Goal: Communication & Community: Answer question/provide support

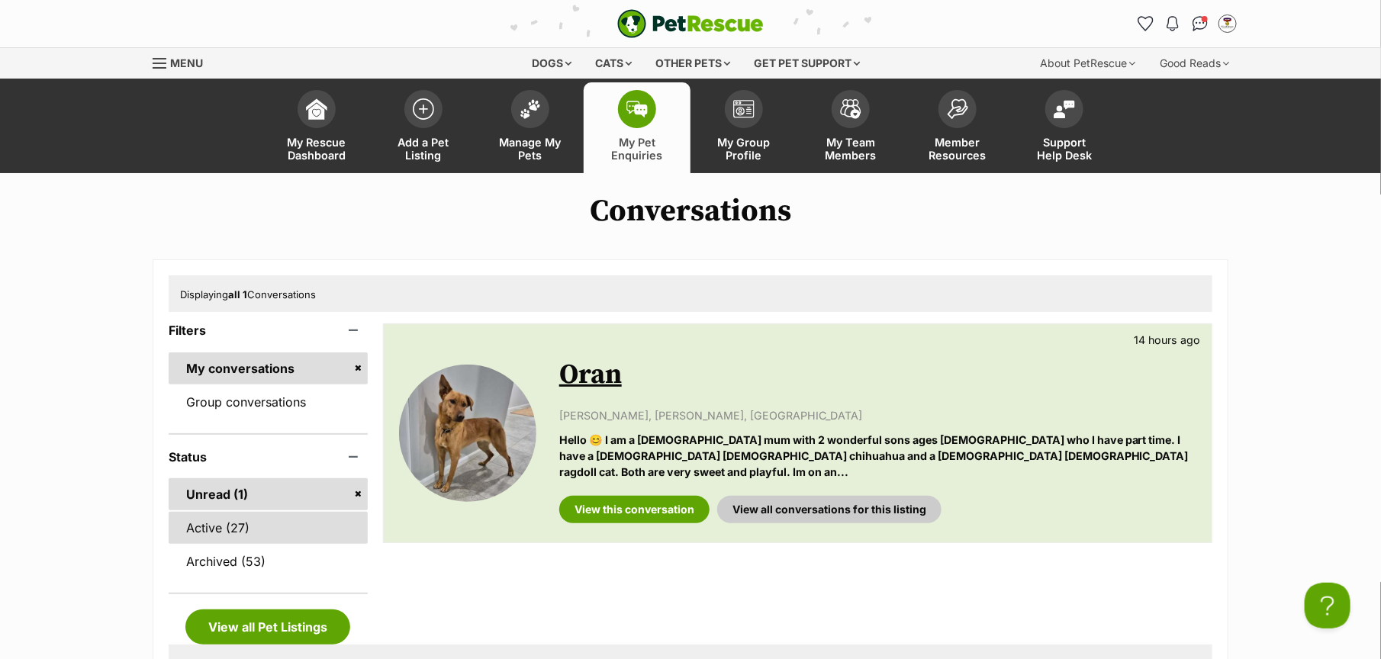
click at [317, 536] on link "Active (27)" at bounding box center [268, 528] width 199 height 32
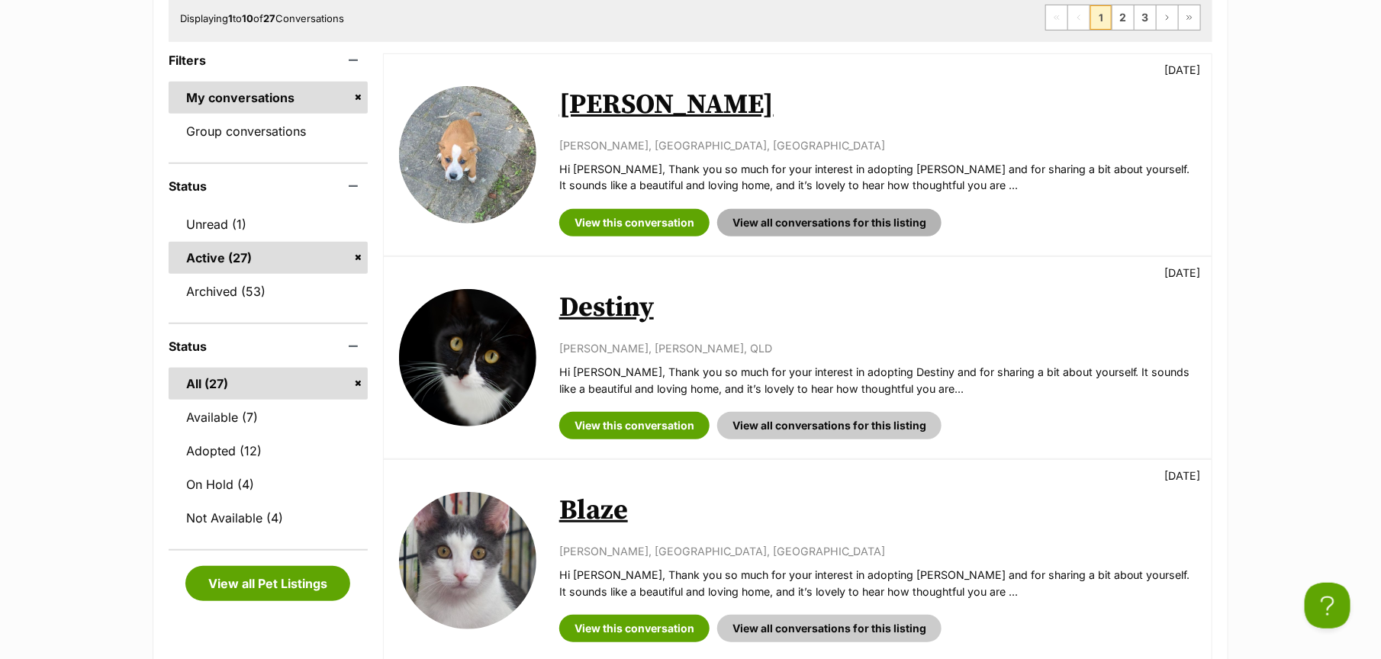
scroll to position [286, 0]
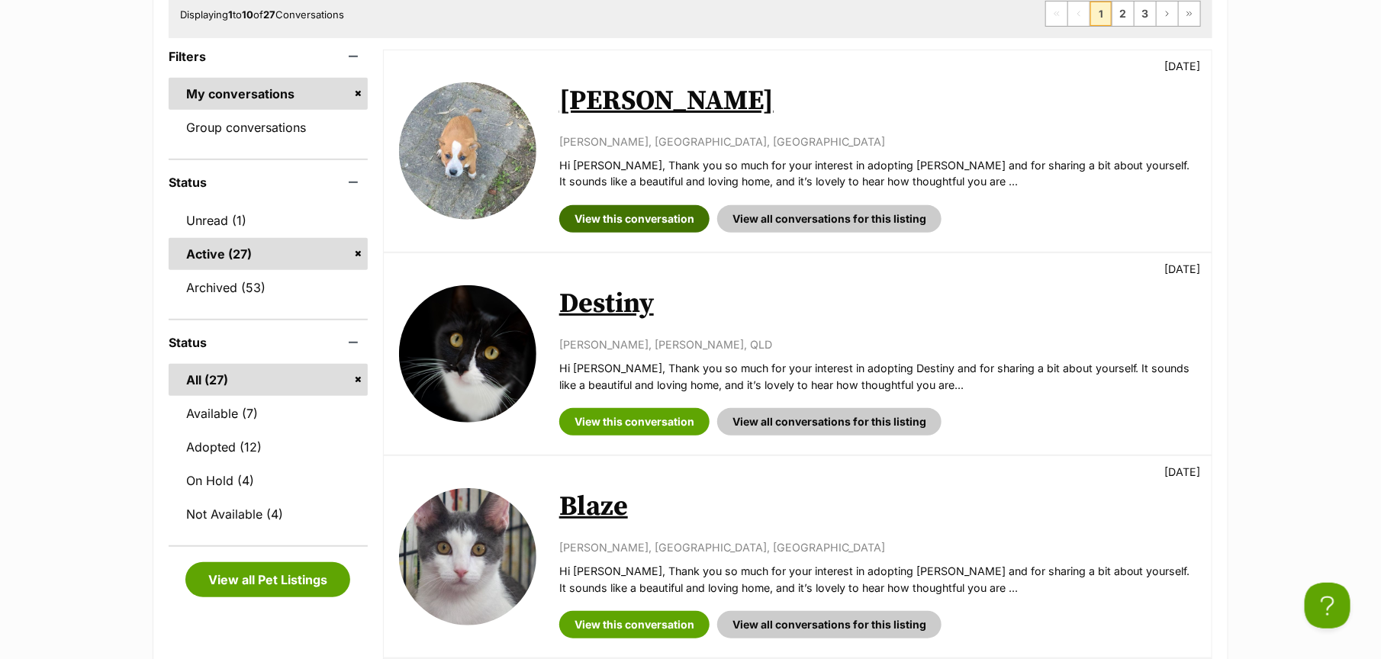
click at [598, 216] on link "View this conversation" at bounding box center [634, 218] width 150 height 27
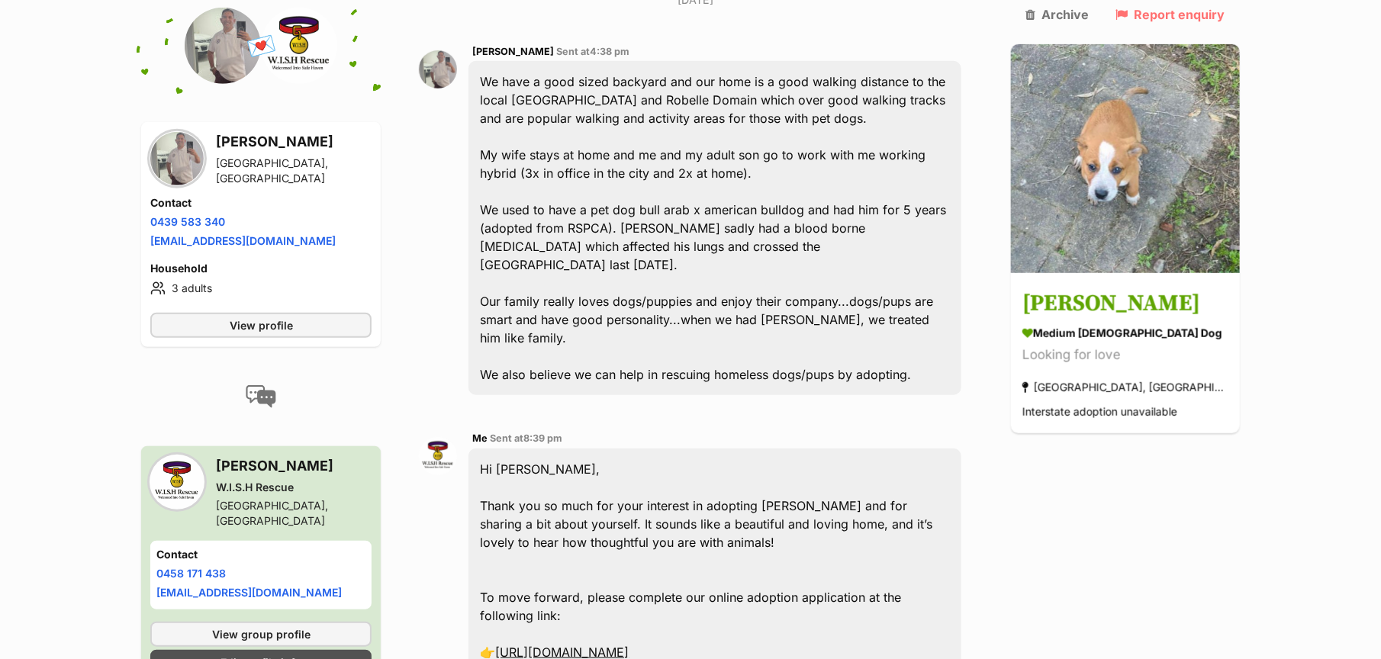
scroll to position [682, 0]
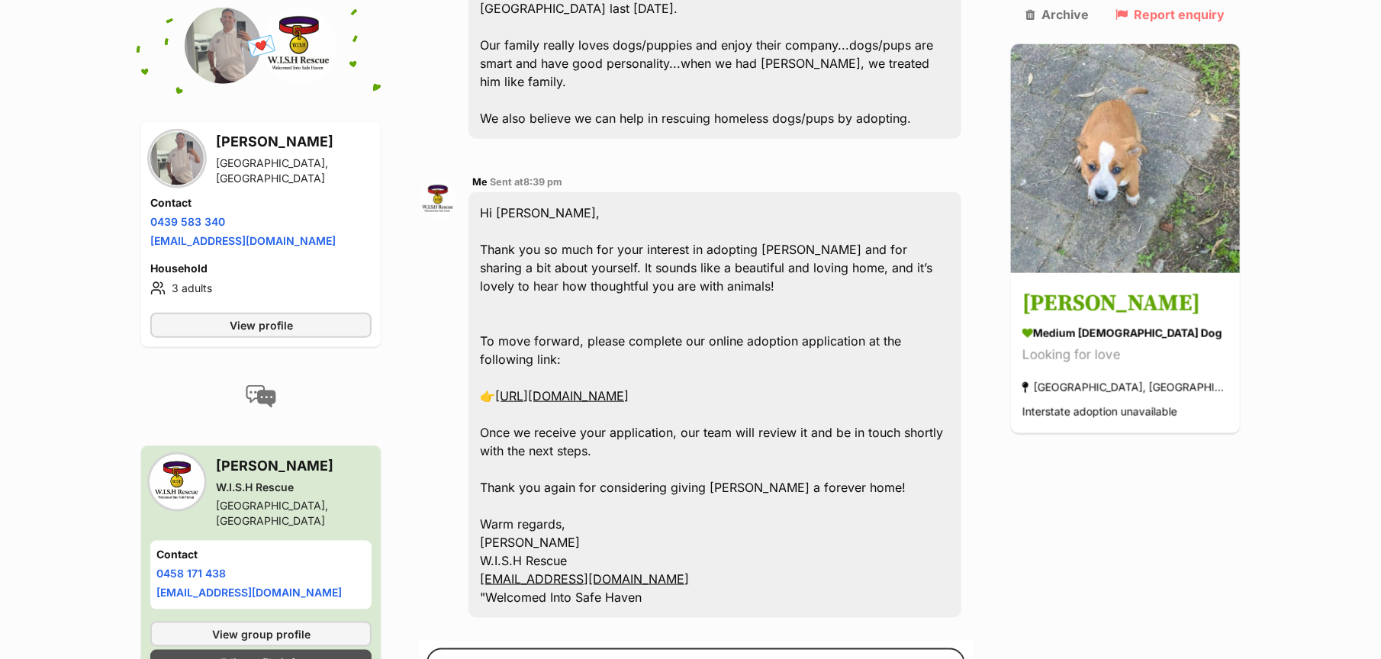
drag, startPoint x: 656, startPoint y: 542, endPoint x: 524, endPoint y: 323, distance: 255.8
click at [524, 330] on div "Hi Willam, Thank you so much for your interest in adopting Ruddy and for sharin…" at bounding box center [715, 405] width 493 height 426
click at [402, 425] on div "Back to all conversations 💌 Conversation participant details William Damot Spri…" at bounding box center [691, 174] width 1122 height 1328
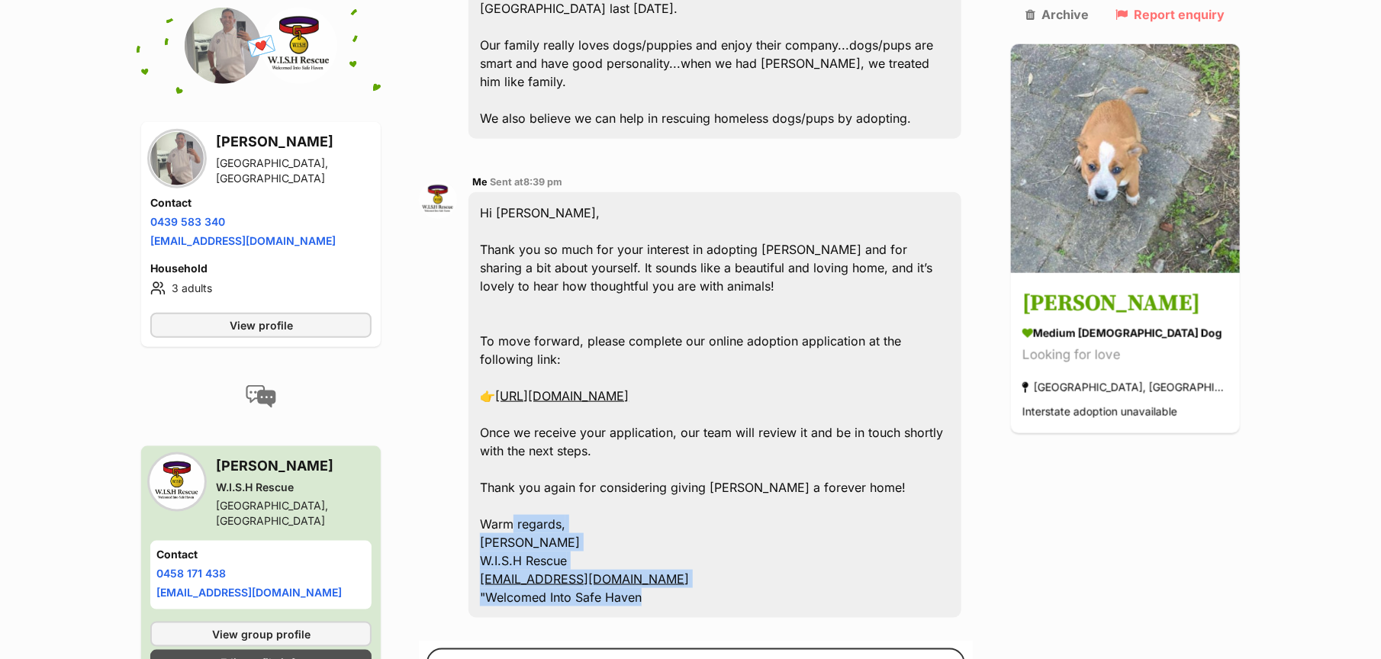
drag, startPoint x: 669, startPoint y: 535, endPoint x: 522, endPoint y: 396, distance: 201.9
click at [522, 422] on div "Hi Willam, Thank you so much for your interest in adopting Ruddy and for sharin…" at bounding box center [715, 405] width 493 height 426
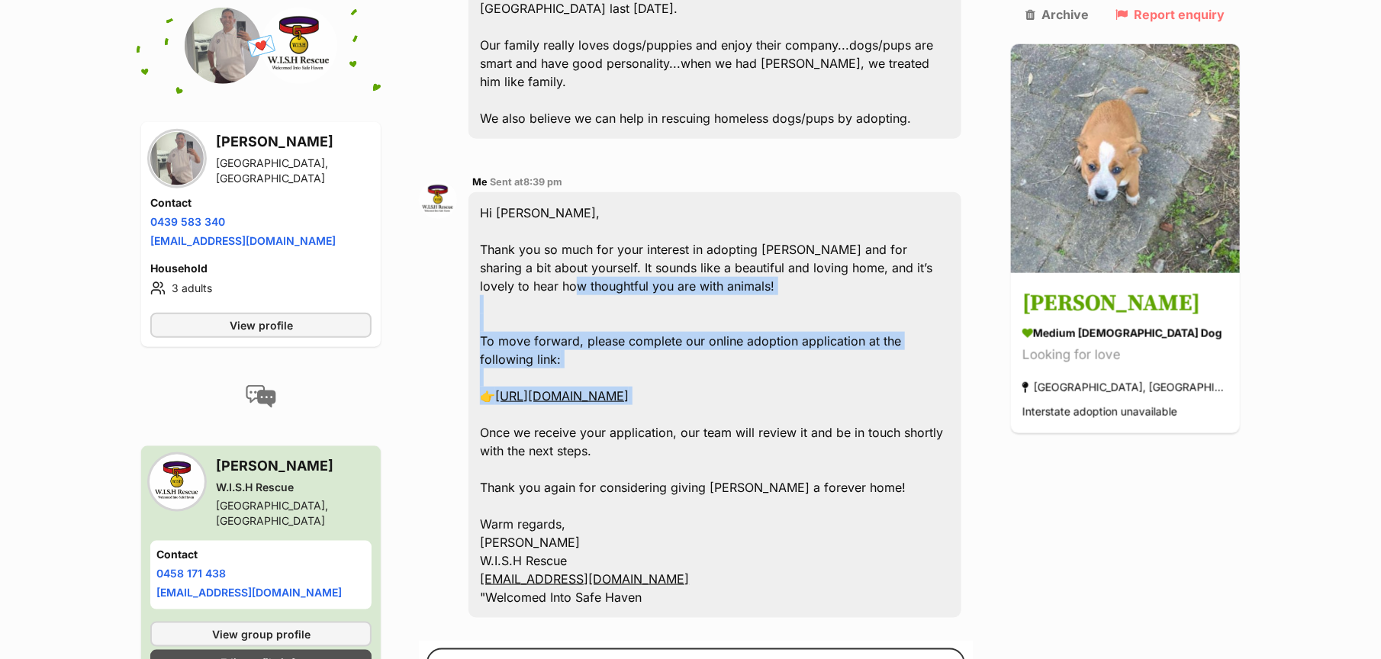
drag, startPoint x: 523, startPoint y: 343, endPoint x: 572, endPoint y: 253, distance: 102.5
click at [533, 211] on div "Hi Willam, Thank you so much for your interest in adopting Ruddy and for sharin…" at bounding box center [715, 405] width 493 height 426
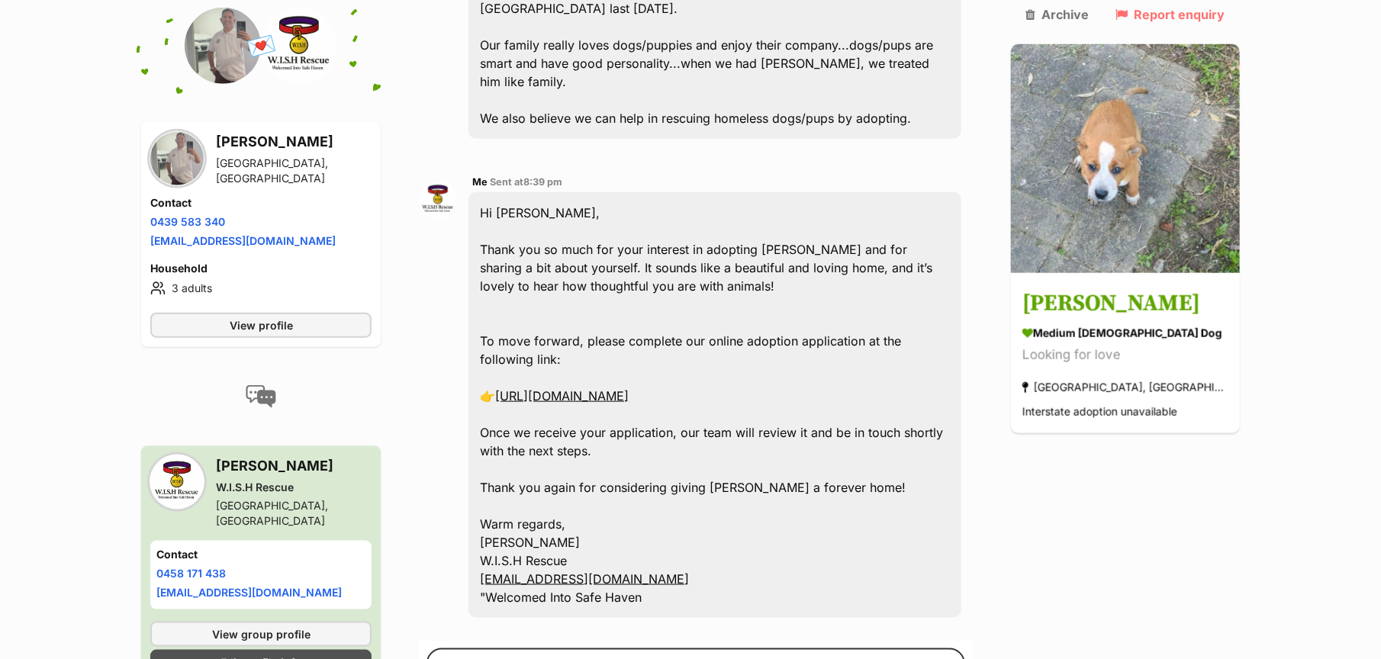
click at [733, 521] on div "Hi Willam, Thank you so much for your interest in adopting Ruddy and for sharin…" at bounding box center [715, 405] width 493 height 426
click at [670, 546] on div "Hi Willam, Thank you so much for your interest in adopting Ruddy and for sharin…" at bounding box center [715, 405] width 493 height 426
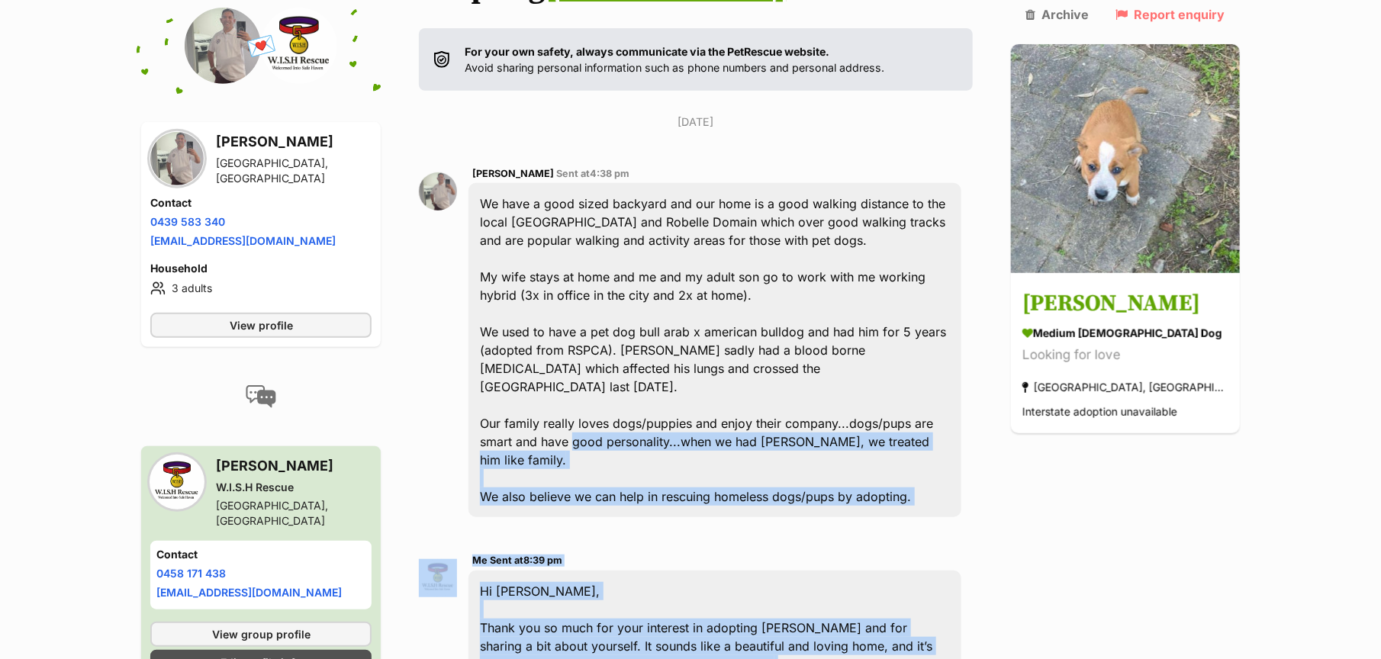
scroll to position [301, 0]
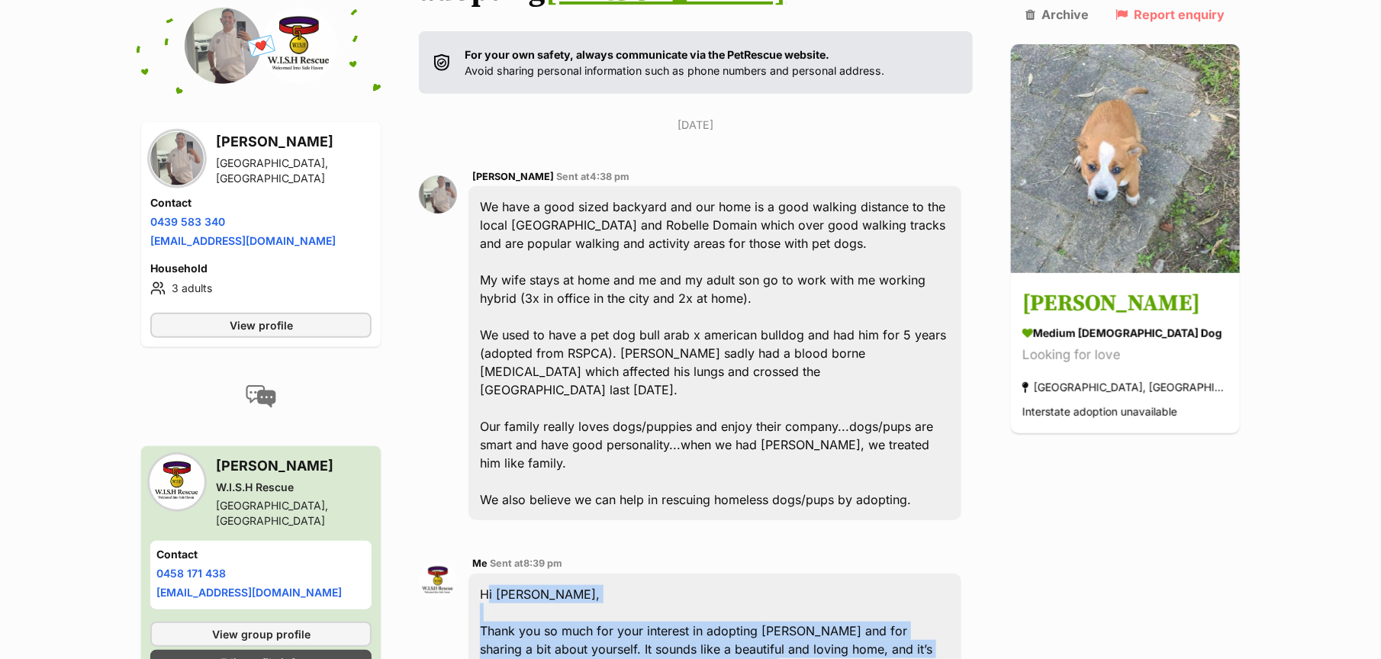
drag, startPoint x: 647, startPoint y: 544, endPoint x: 488, endPoint y: 521, distance: 161.1
copy div "Hi Willam, Thank you so much for your interest in adopting Ruddy and for sharin…"
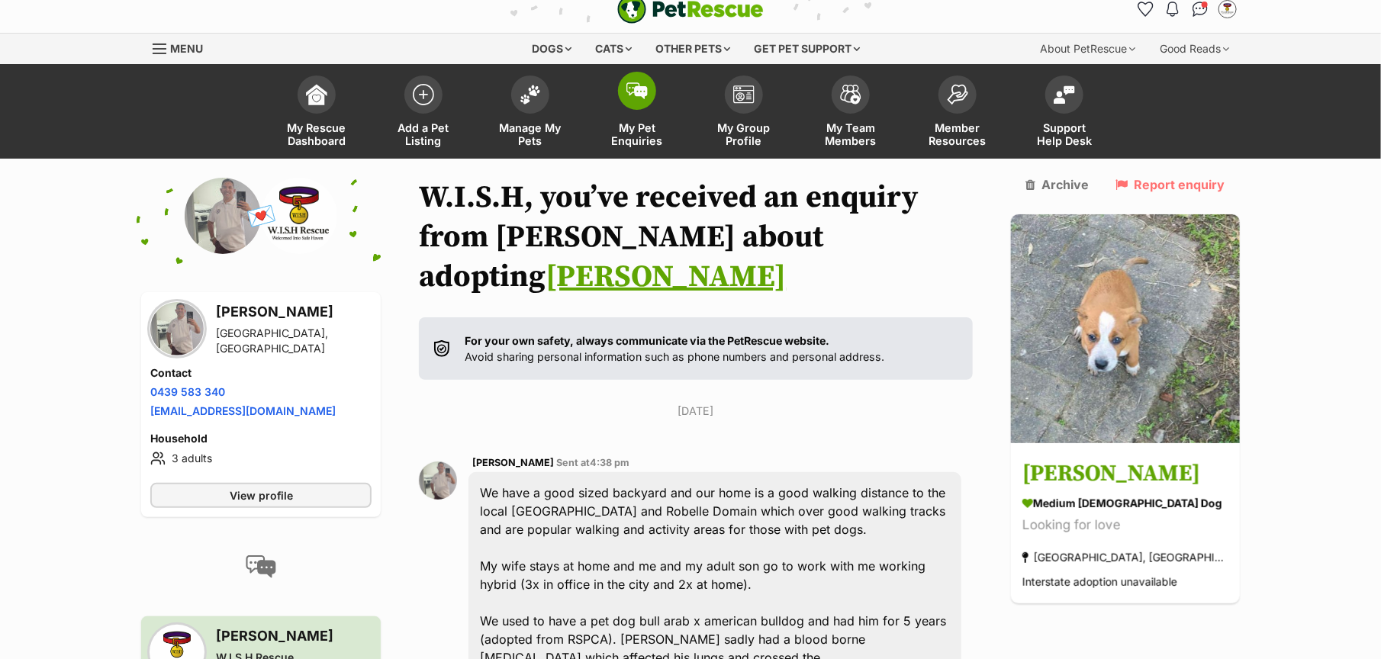
scroll to position [0, 0]
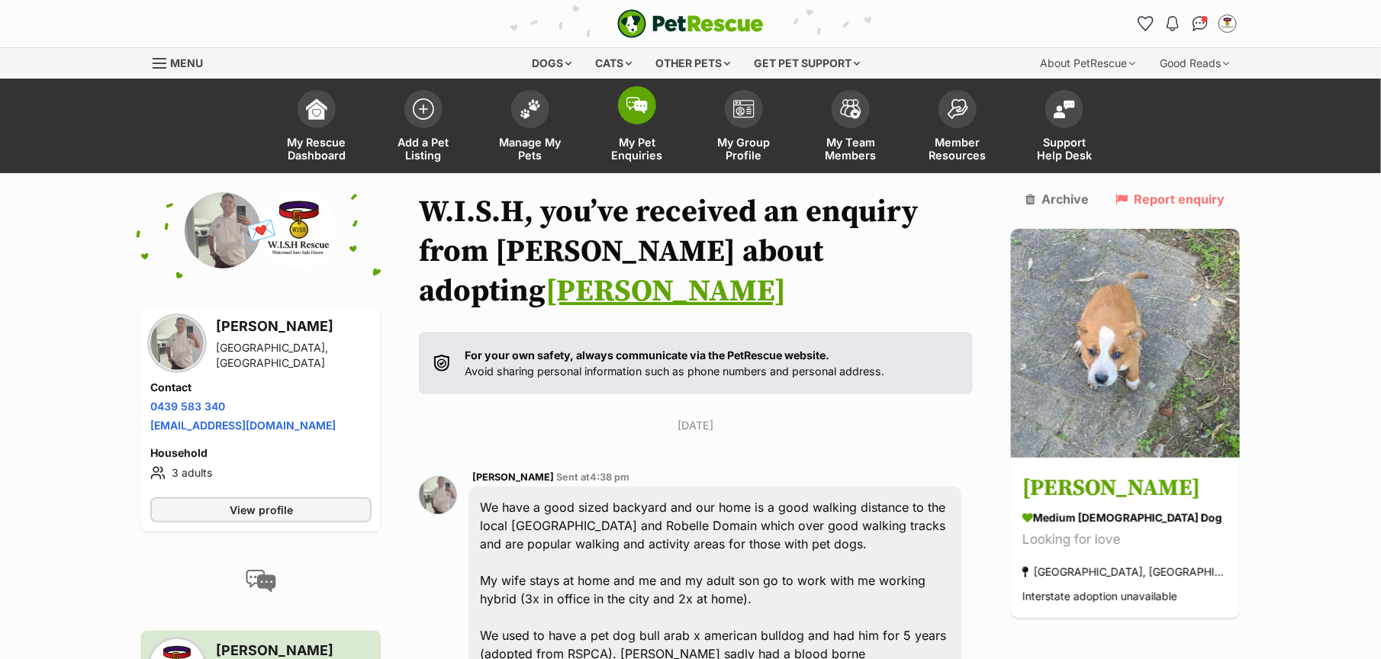
click at [646, 147] on span "My Pet Enquiries" at bounding box center [637, 149] width 69 height 26
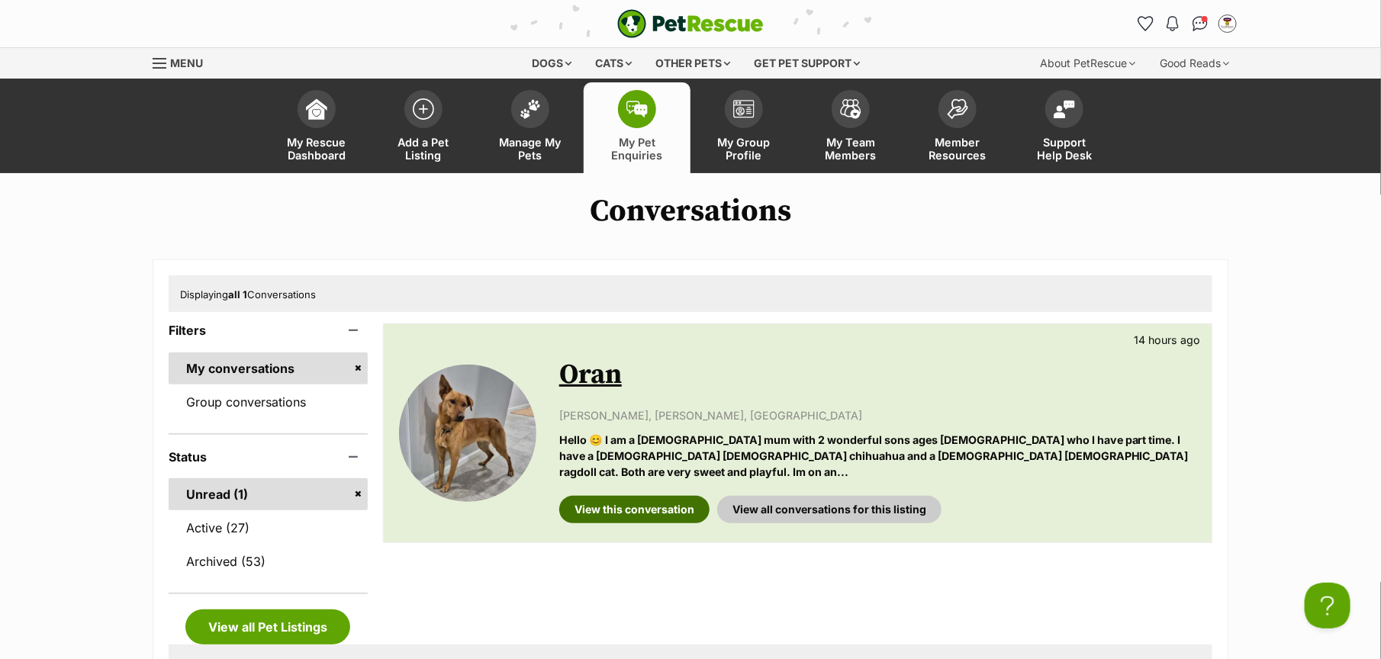
click at [646, 496] on link "View this conversation" at bounding box center [634, 509] width 150 height 27
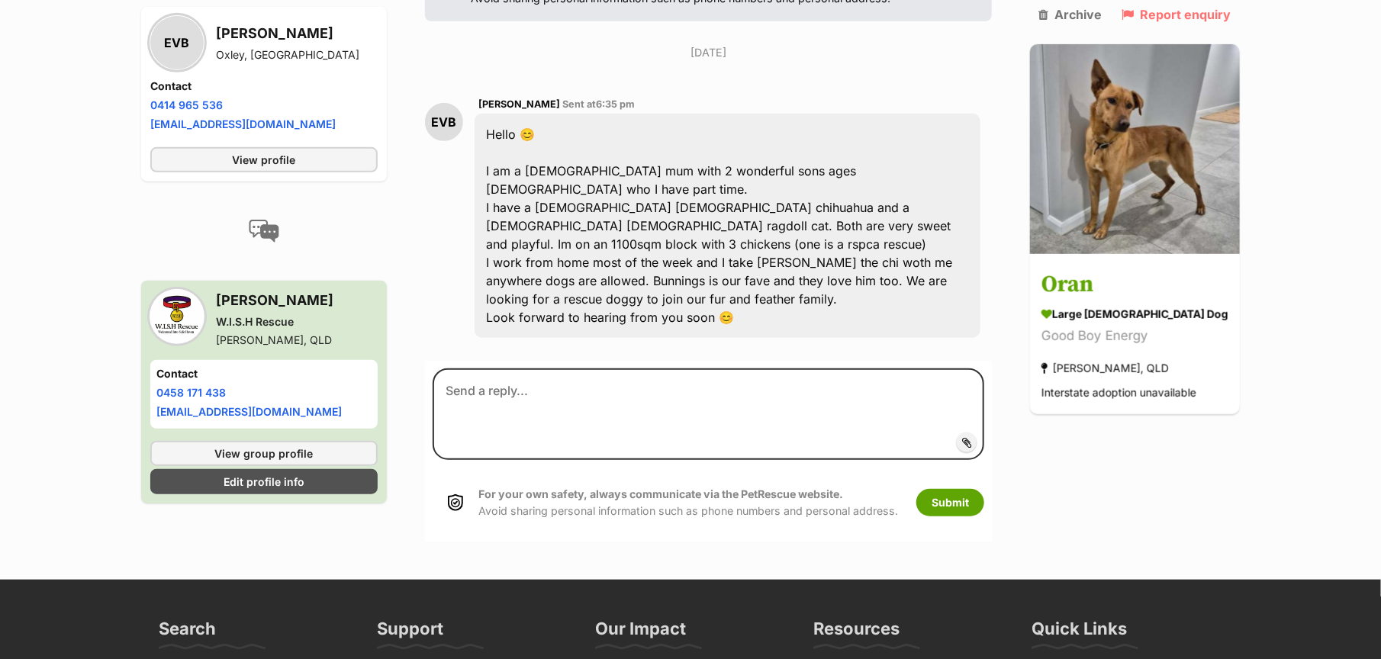
scroll to position [382, 0]
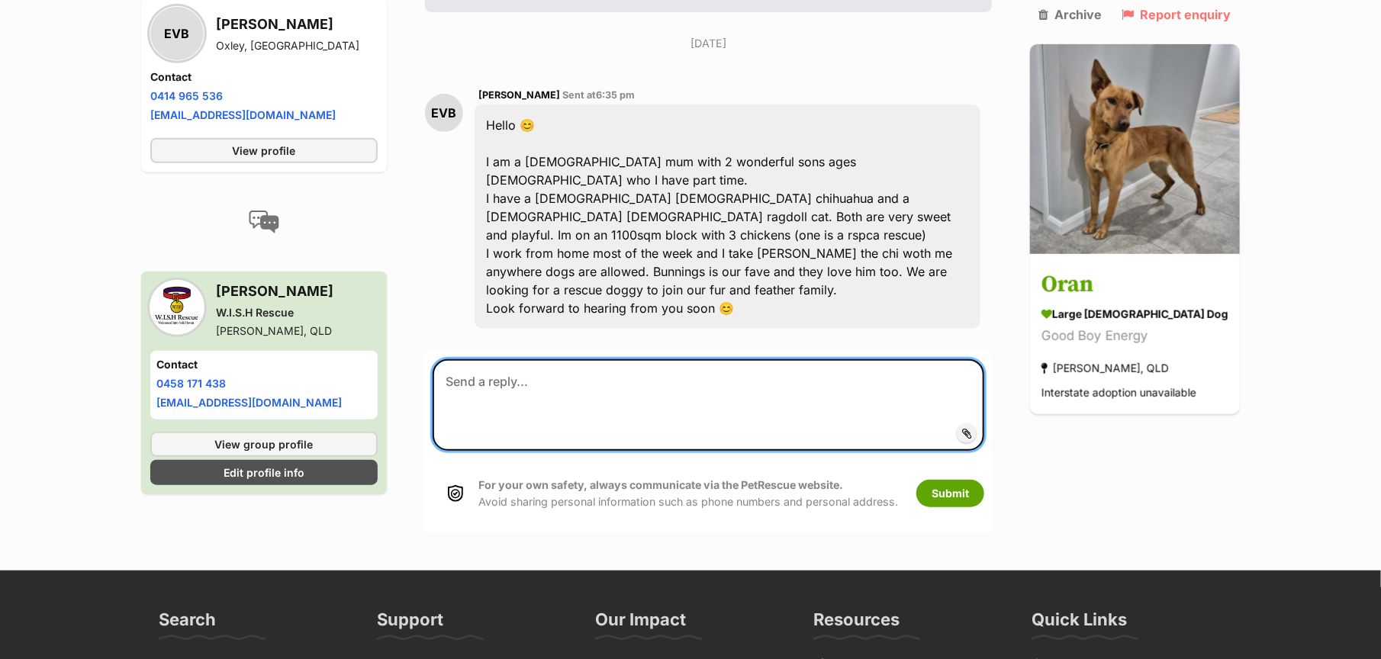
paste textarea "Hi Willam, Thank you so much for your interest in adopting Ruddy and for sharin…"
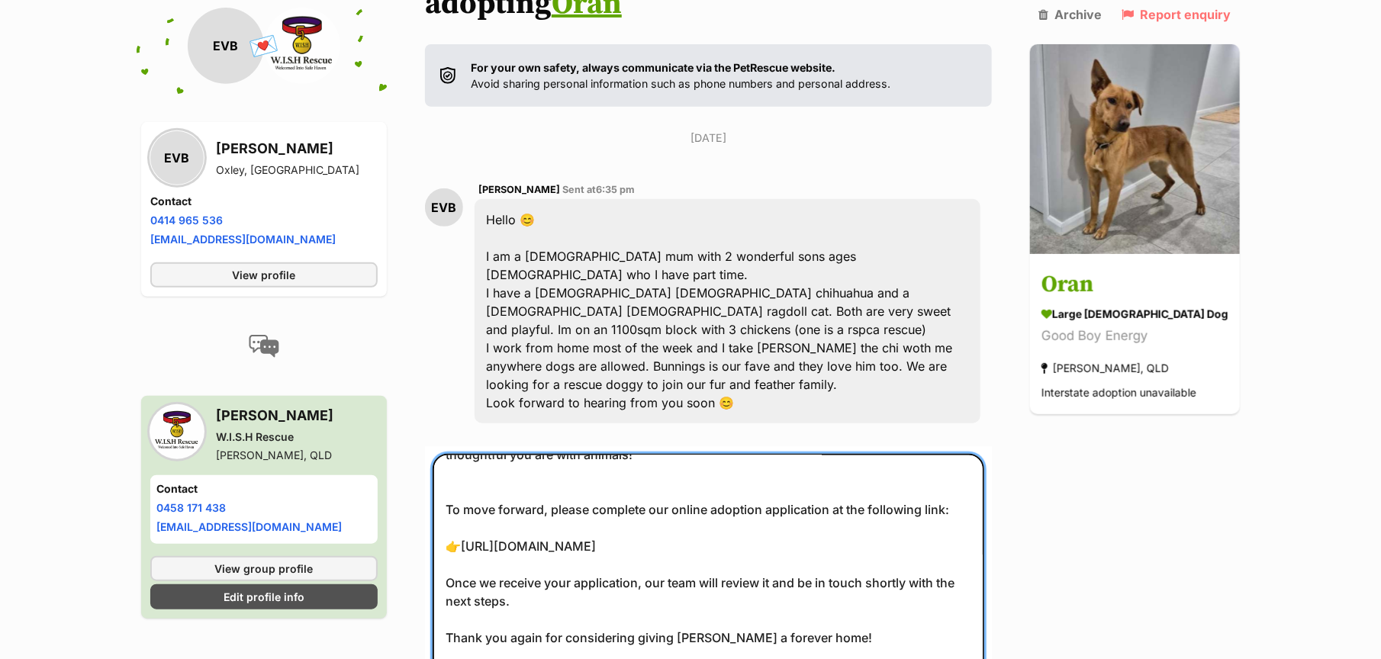
scroll to position [0, 0]
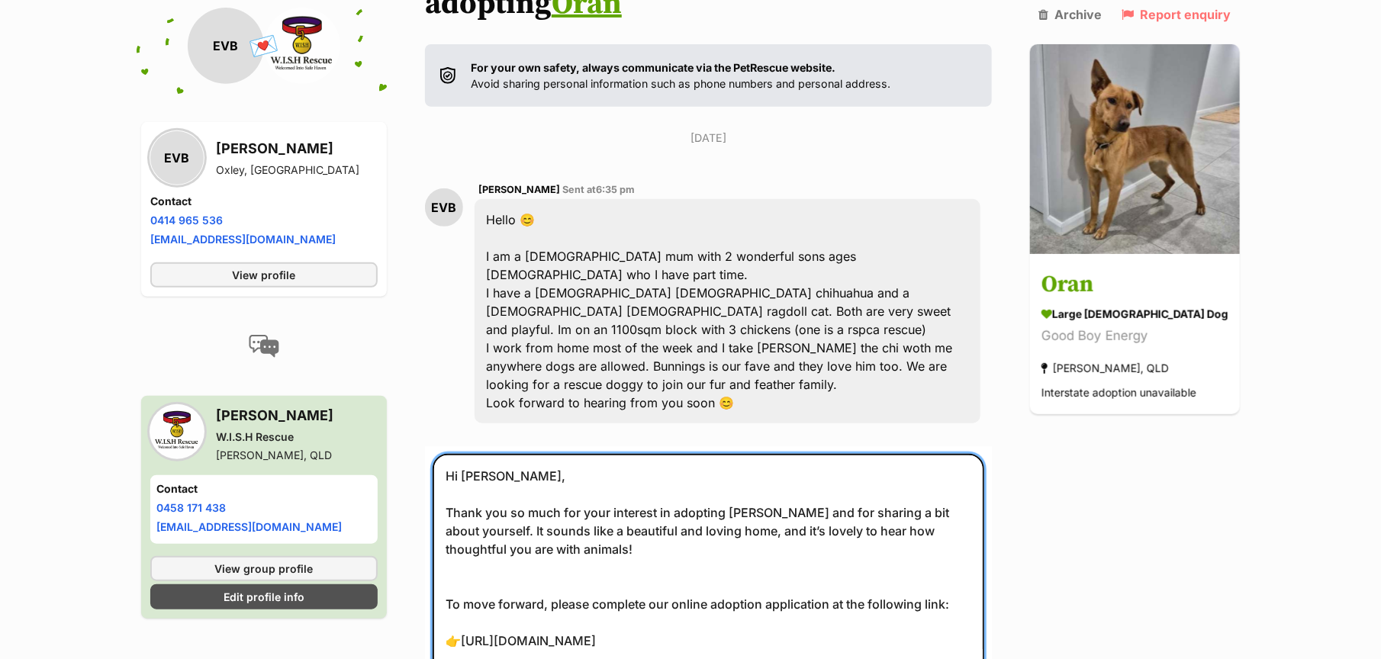
click at [772, 454] on textarea "Hi Willam, Thank you so much for your interest in adopting Ruddy and for sharin…" at bounding box center [709, 586] width 552 height 264
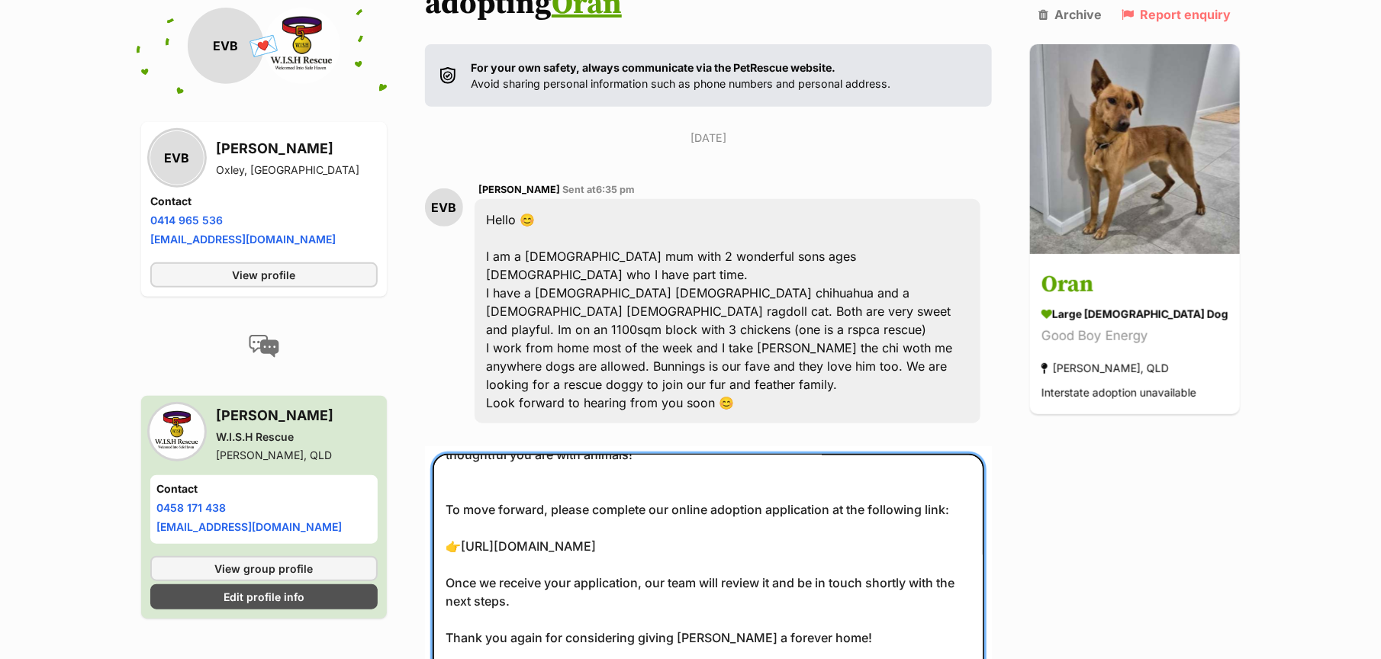
scroll to position [164, 0]
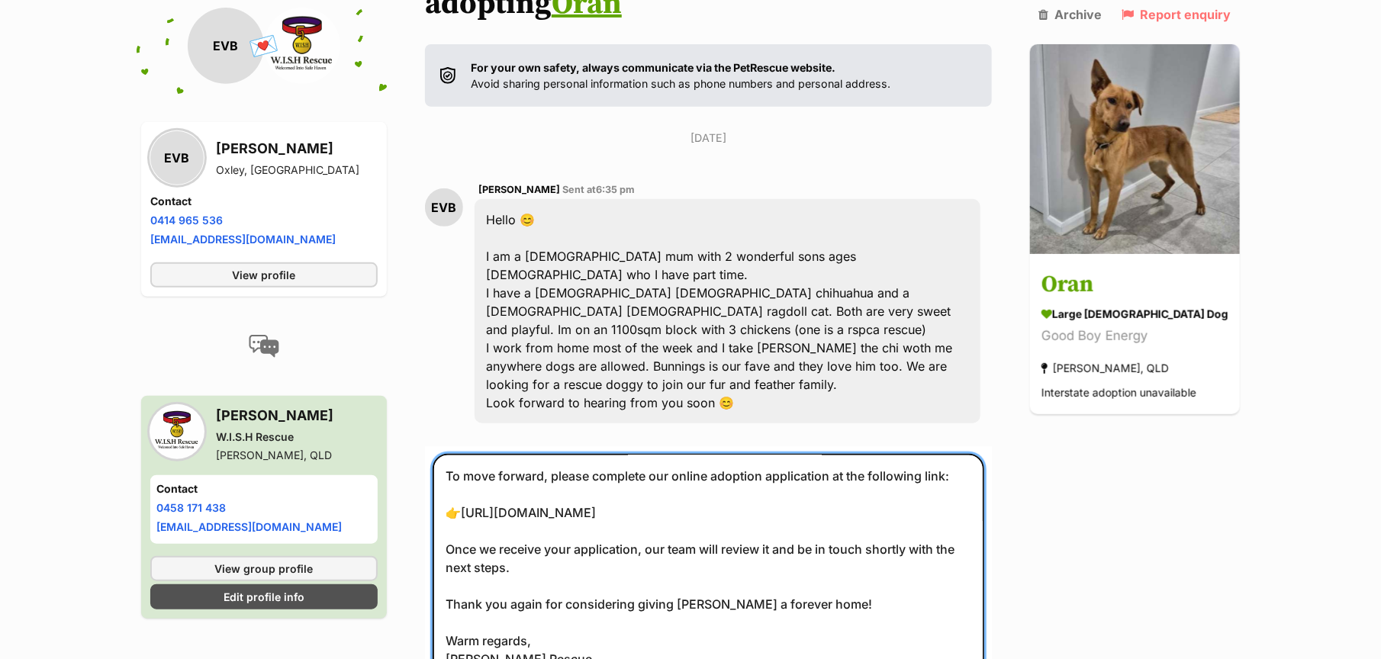
click at [717, 512] on textarea "Hi Willam, Thank you so much for your interest in adopting Oran and for sharing…" at bounding box center [709, 586] width 552 height 264
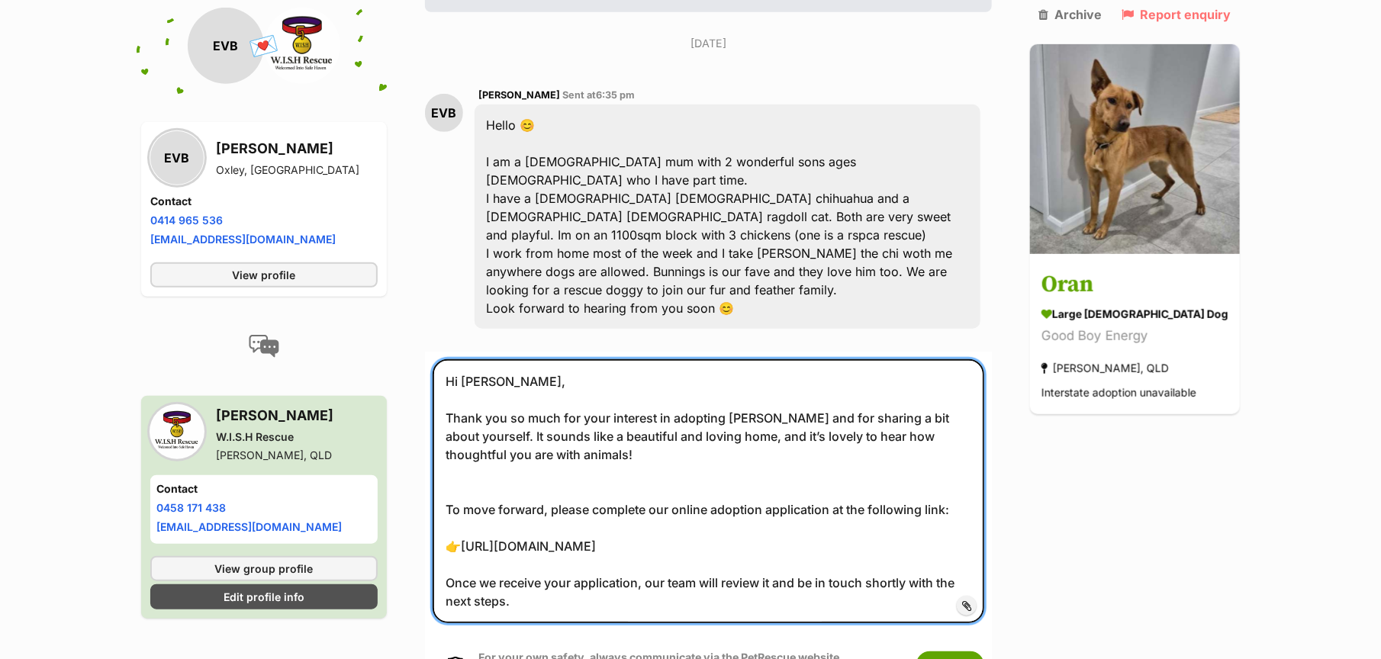
scroll to position [95, 0]
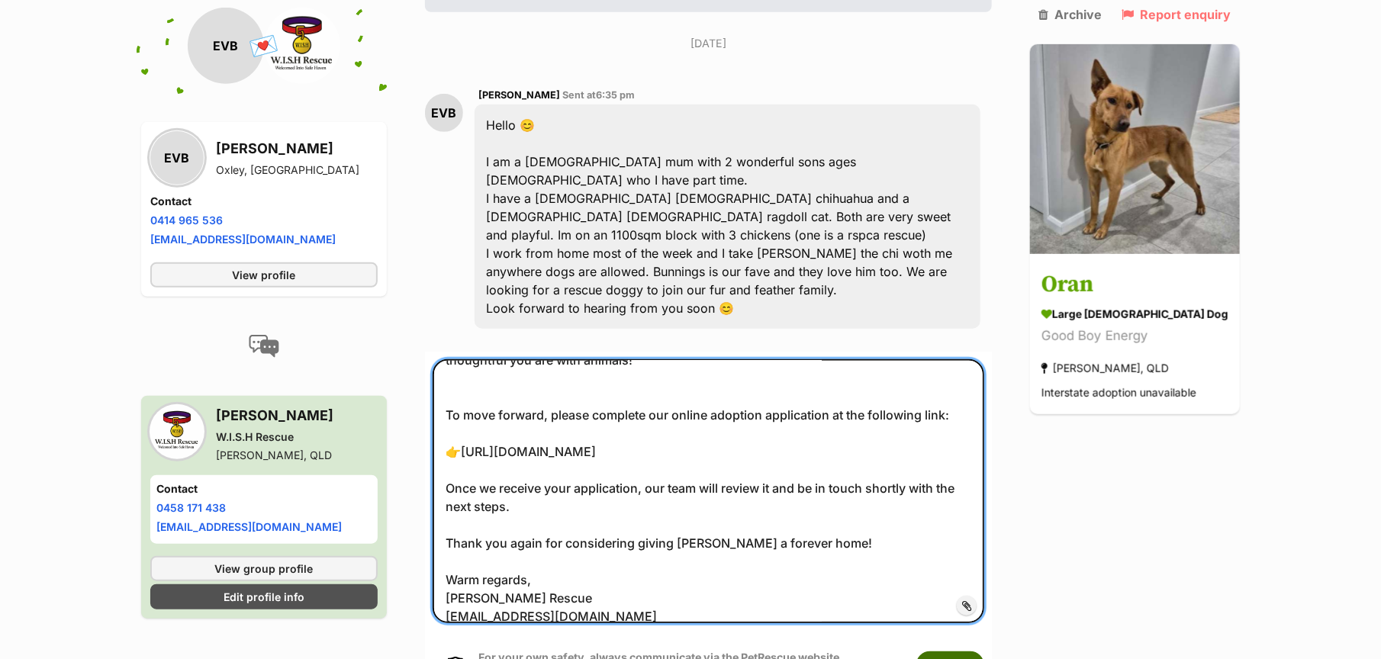
type textarea "Hi Willam, Thank you so much for your interest in adopting Oran and for sharing…"
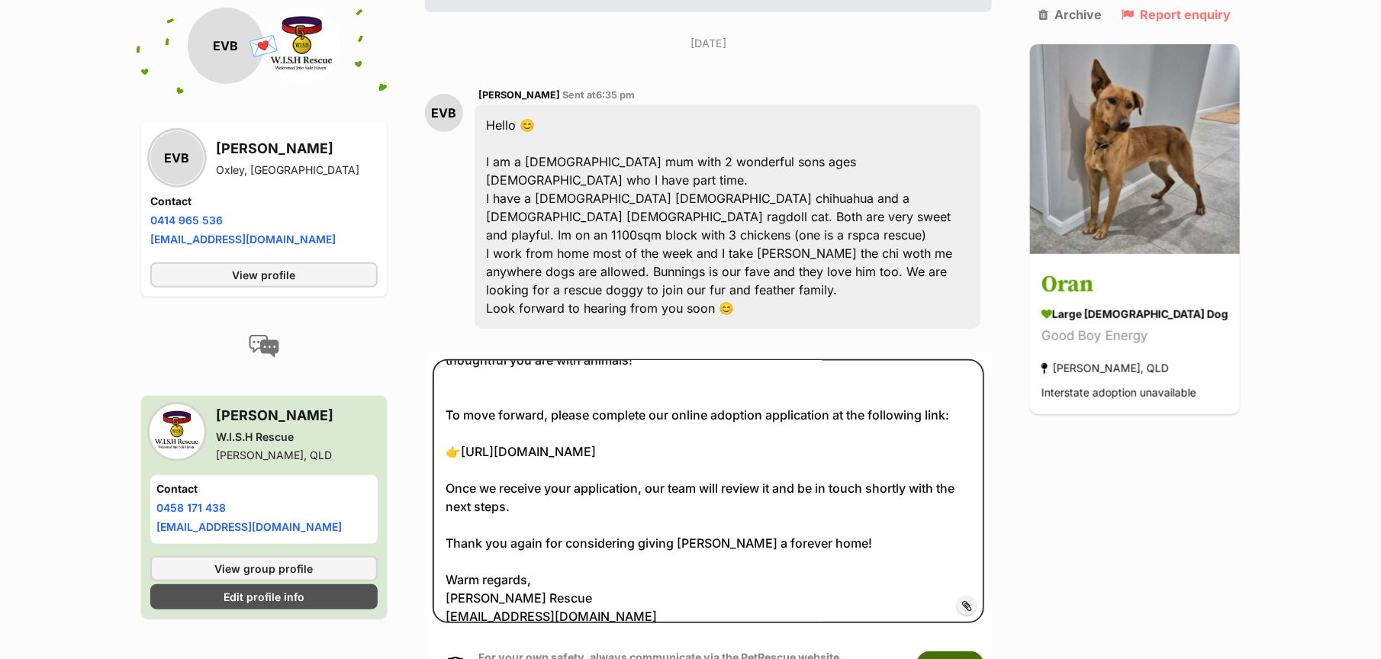
click at [956, 652] on button "Submit" at bounding box center [951, 665] width 68 height 27
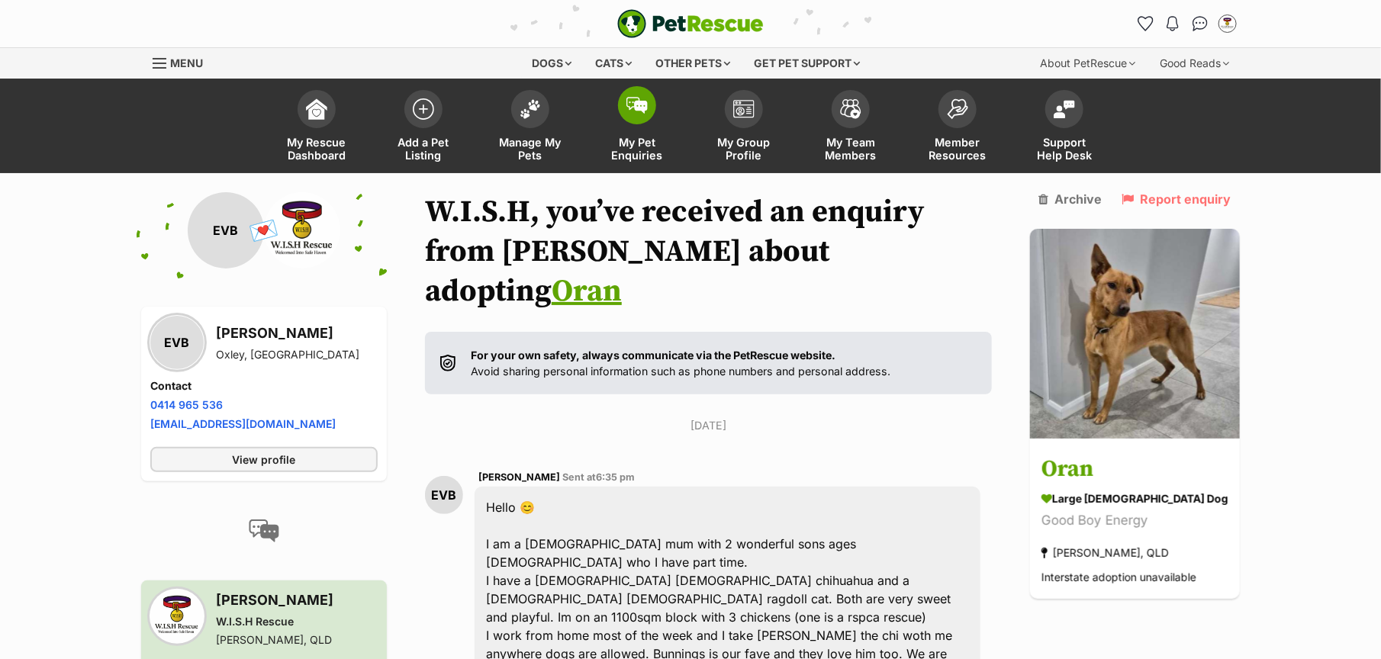
click at [640, 153] on span "My Pet Enquiries" at bounding box center [637, 149] width 69 height 26
